Goal: Transaction & Acquisition: Purchase product/service

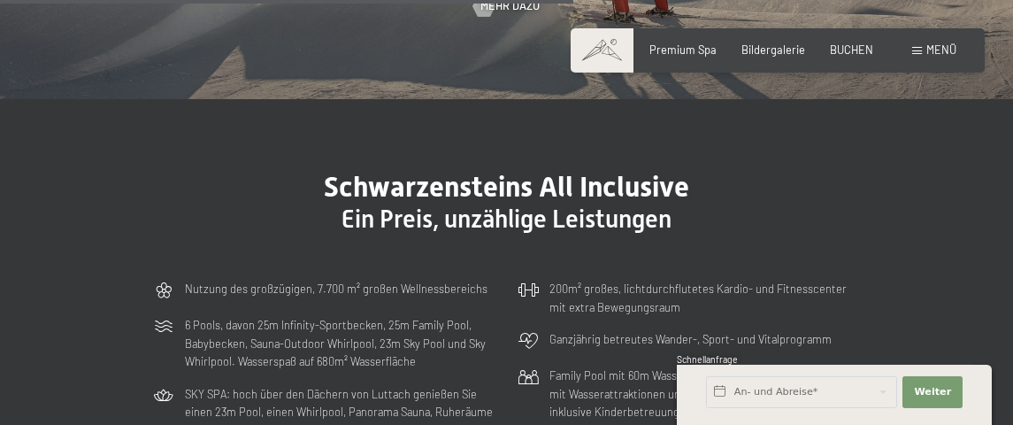
scroll to position [3609, 0]
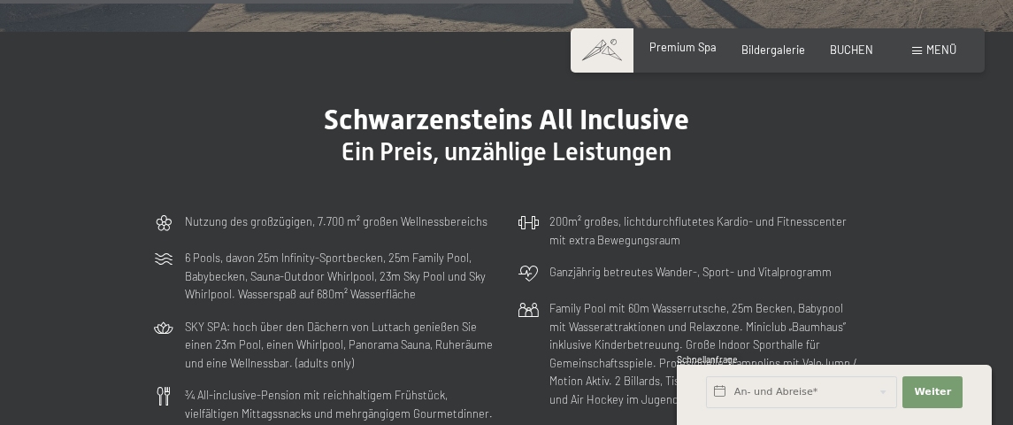
click at [684, 55] on div "Premium Spa" at bounding box center [682, 48] width 67 height 16
click at [668, 42] on span "Premium Spa" at bounding box center [682, 47] width 67 height 14
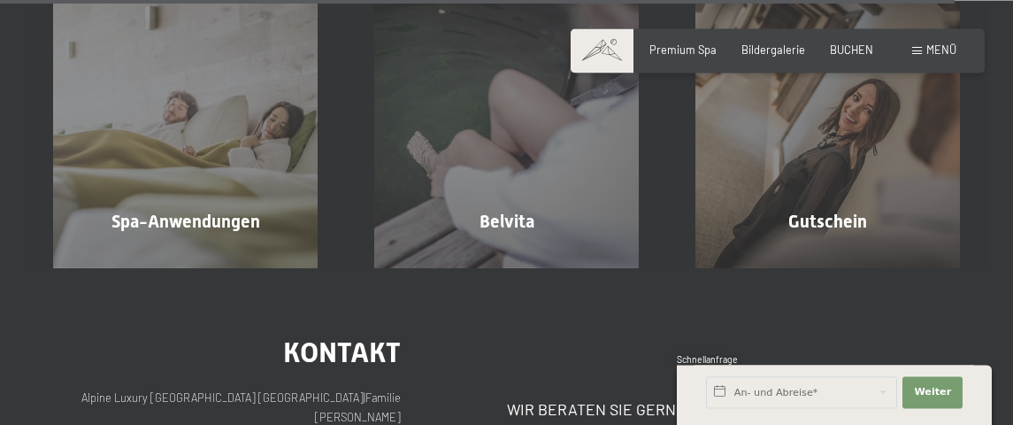
scroll to position [7669, 0]
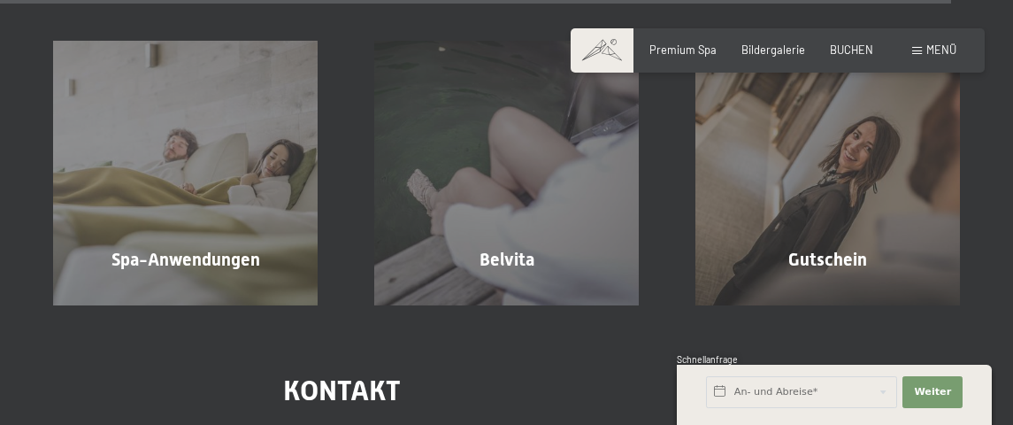
click at [915, 43] on div "Menü" at bounding box center [934, 50] width 44 height 16
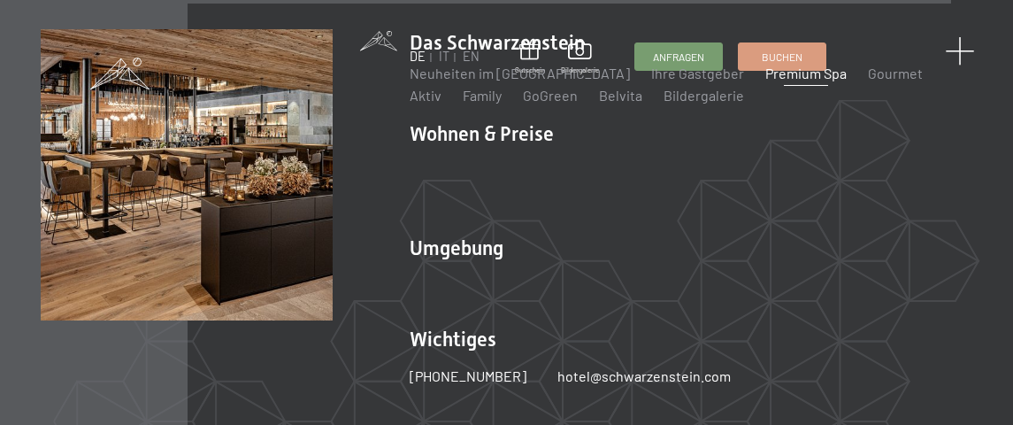
click at [962, 43] on span at bounding box center [959, 51] width 29 height 29
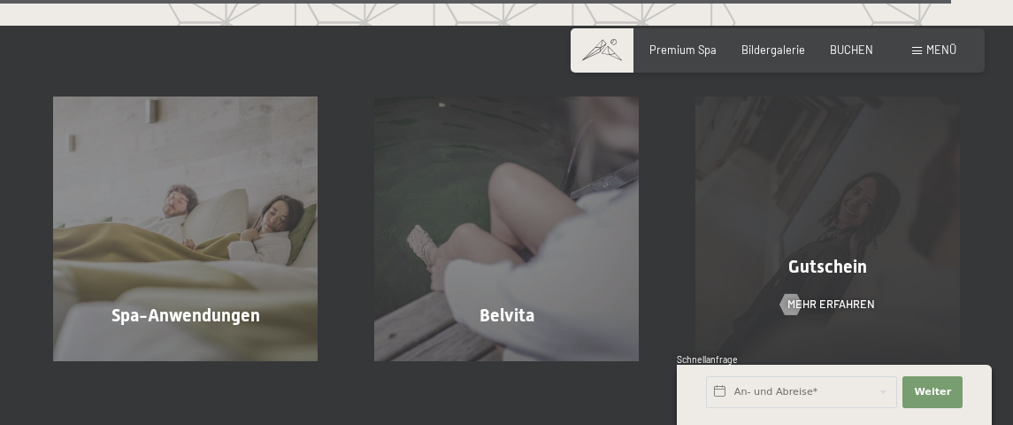
click at [790, 164] on div "Gutschein Mehr erfahren" at bounding box center [827, 228] width 321 height 264
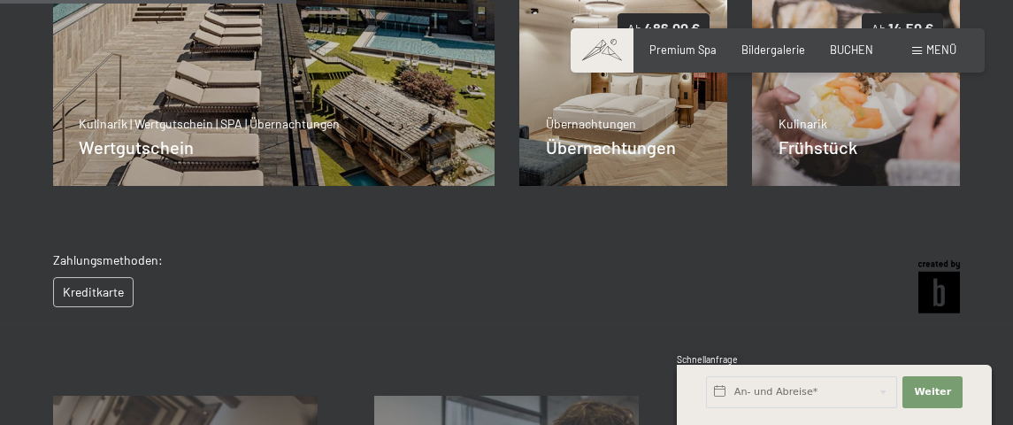
scroll to position [639, 0]
